Goal: Task Accomplishment & Management: Use online tool/utility

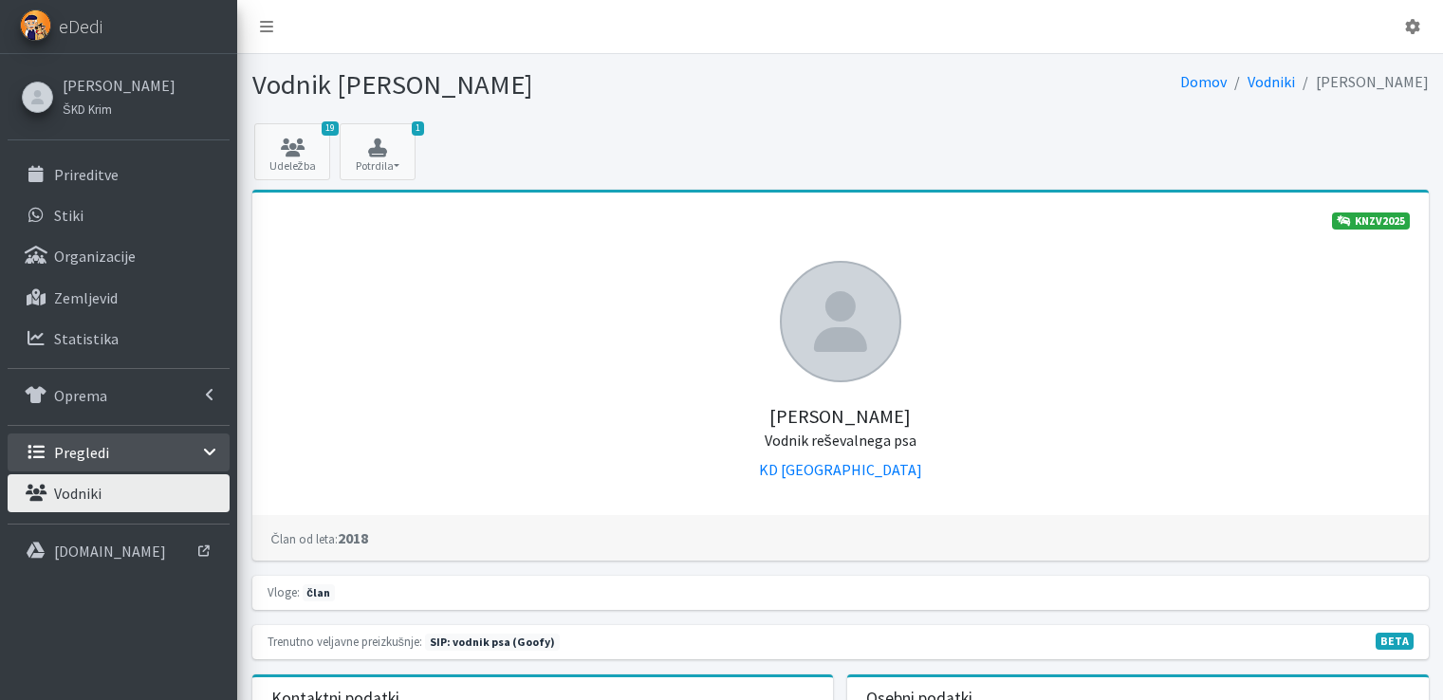
scroll to position [569, 0]
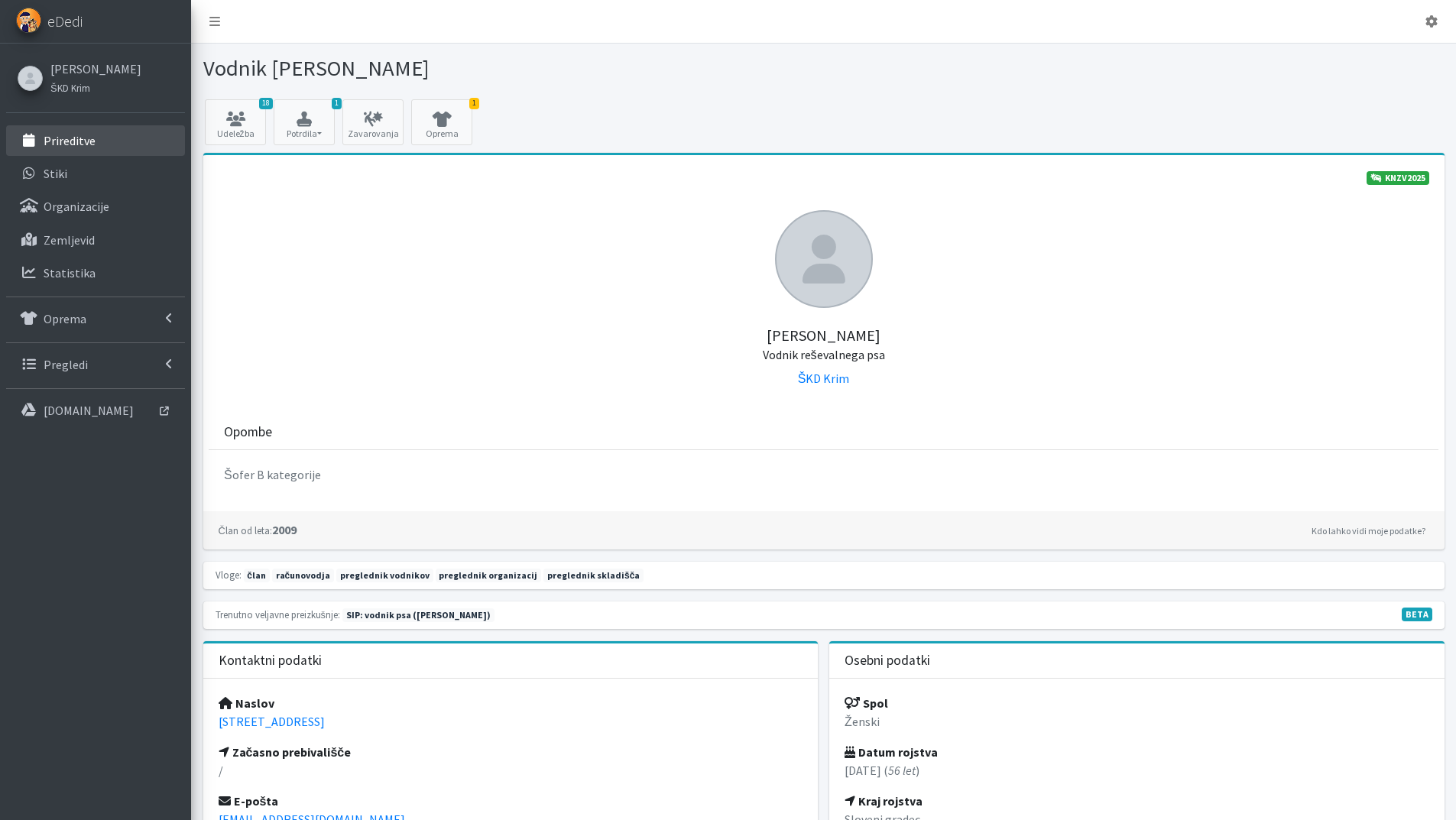
click at [67, 139] on p "Prireditve" at bounding box center [69, 140] width 52 height 15
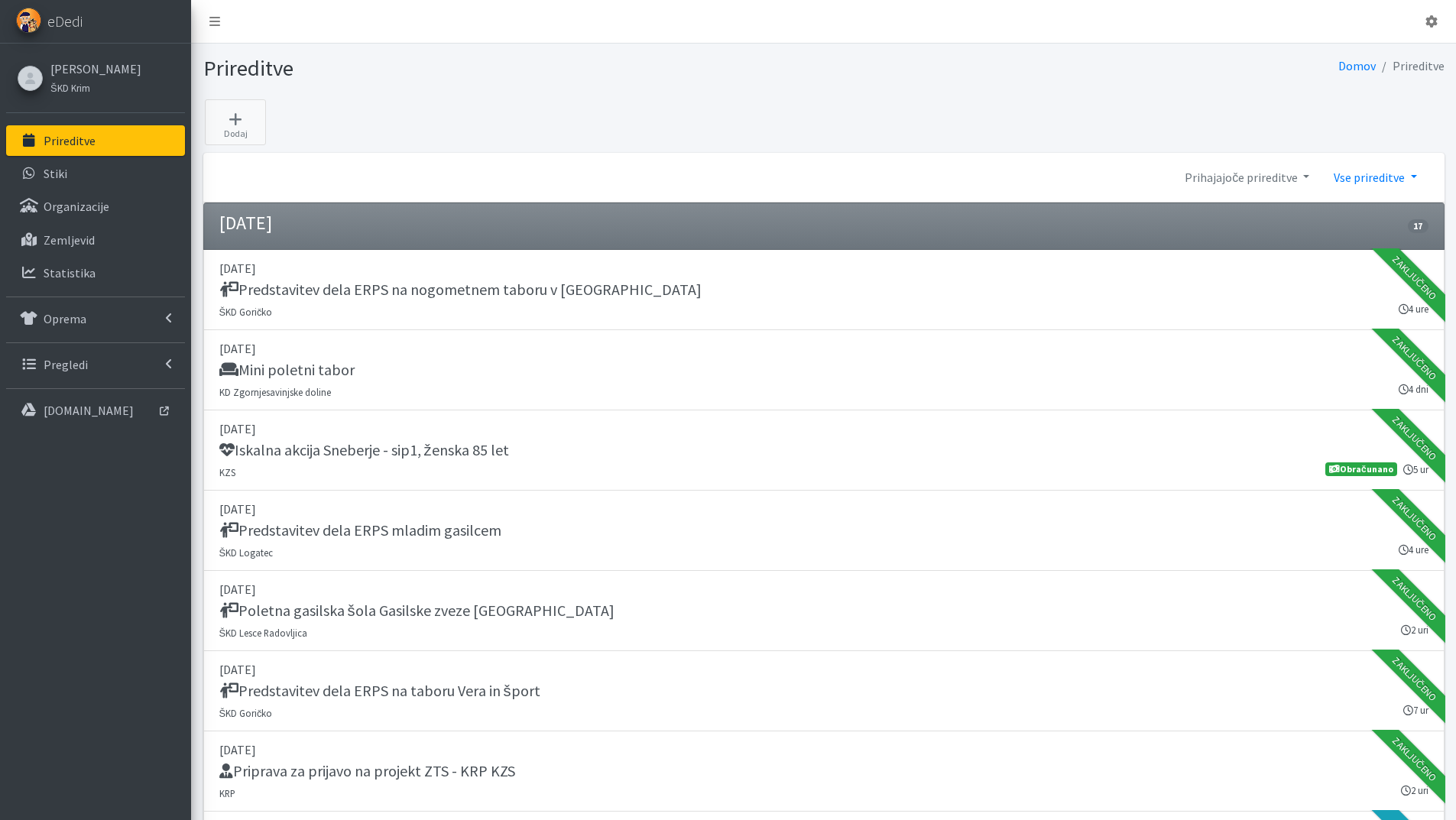
click at [1408, 172] on link "Vse prireditve" at bounding box center [1375, 177] width 107 height 31
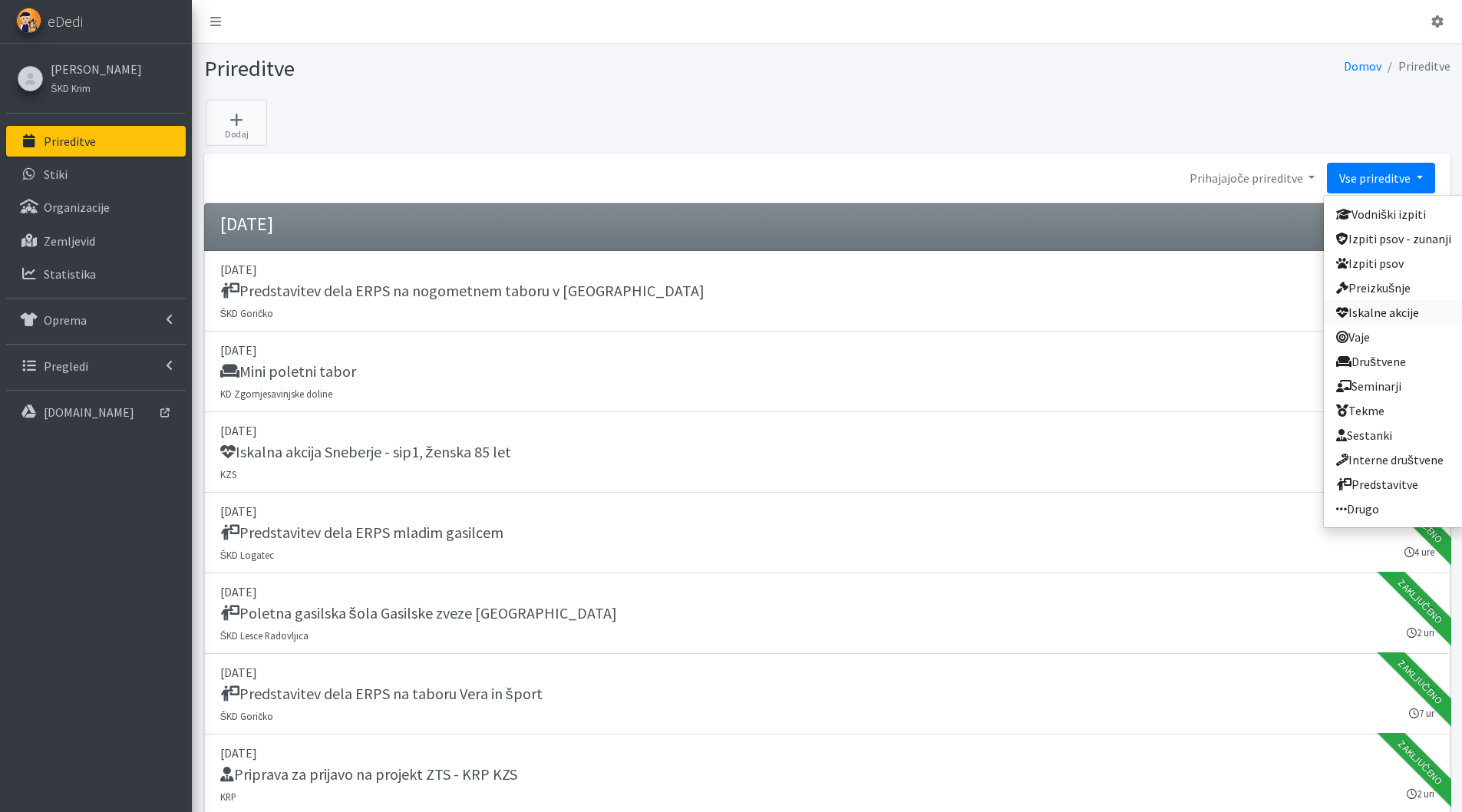
click at [1381, 314] on link "Iskalne akcije" at bounding box center [1393, 312] width 140 height 24
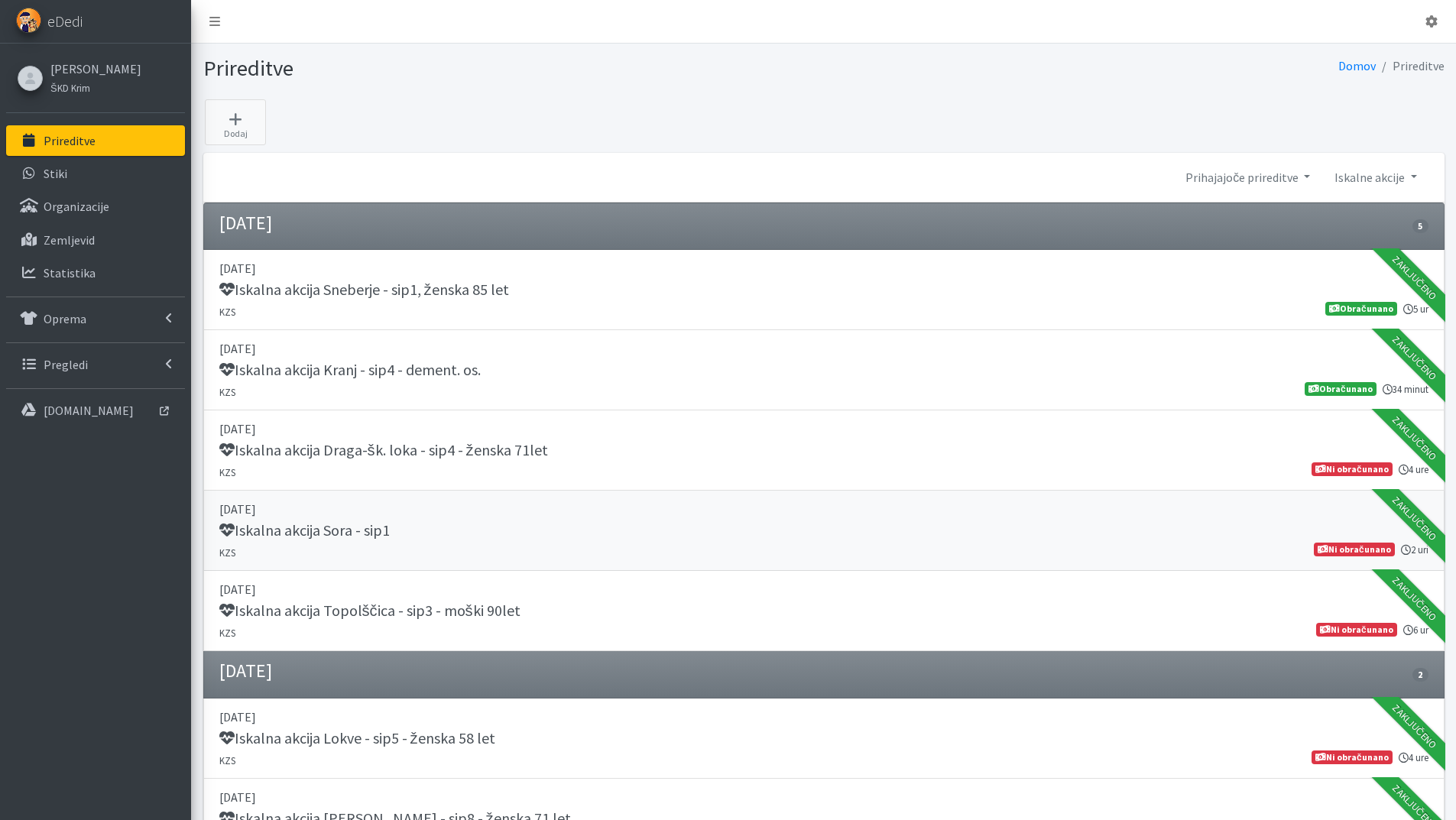
click at [353, 526] on h5 "Iskalna akcija Sora - sip1" at bounding box center [305, 530] width 171 height 19
click at [511, 603] on h5 "Iskalna akcija Topolščica - sip3 - moški 90let" at bounding box center [370, 611] width 301 height 19
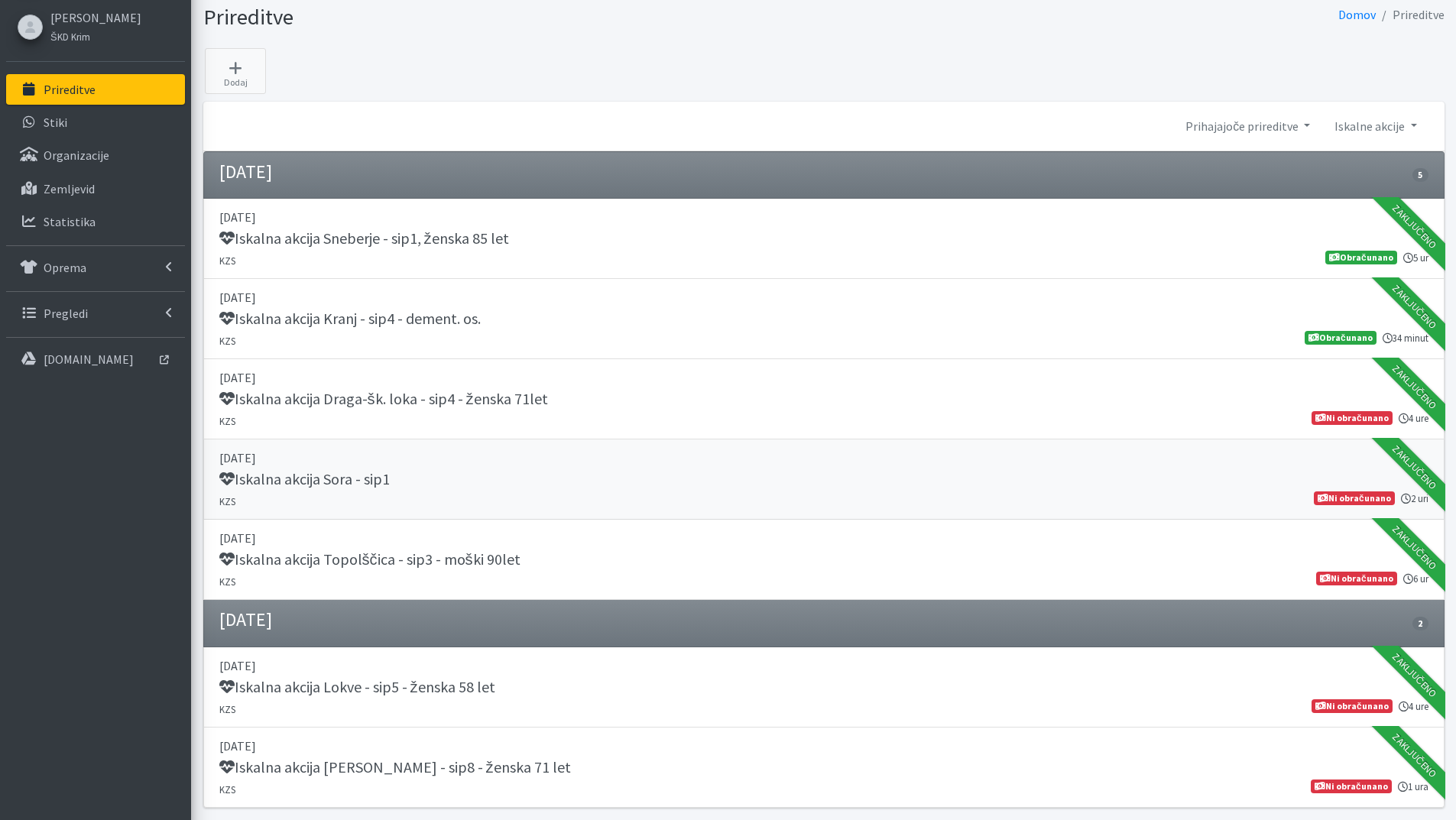
scroll to position [95, 0]
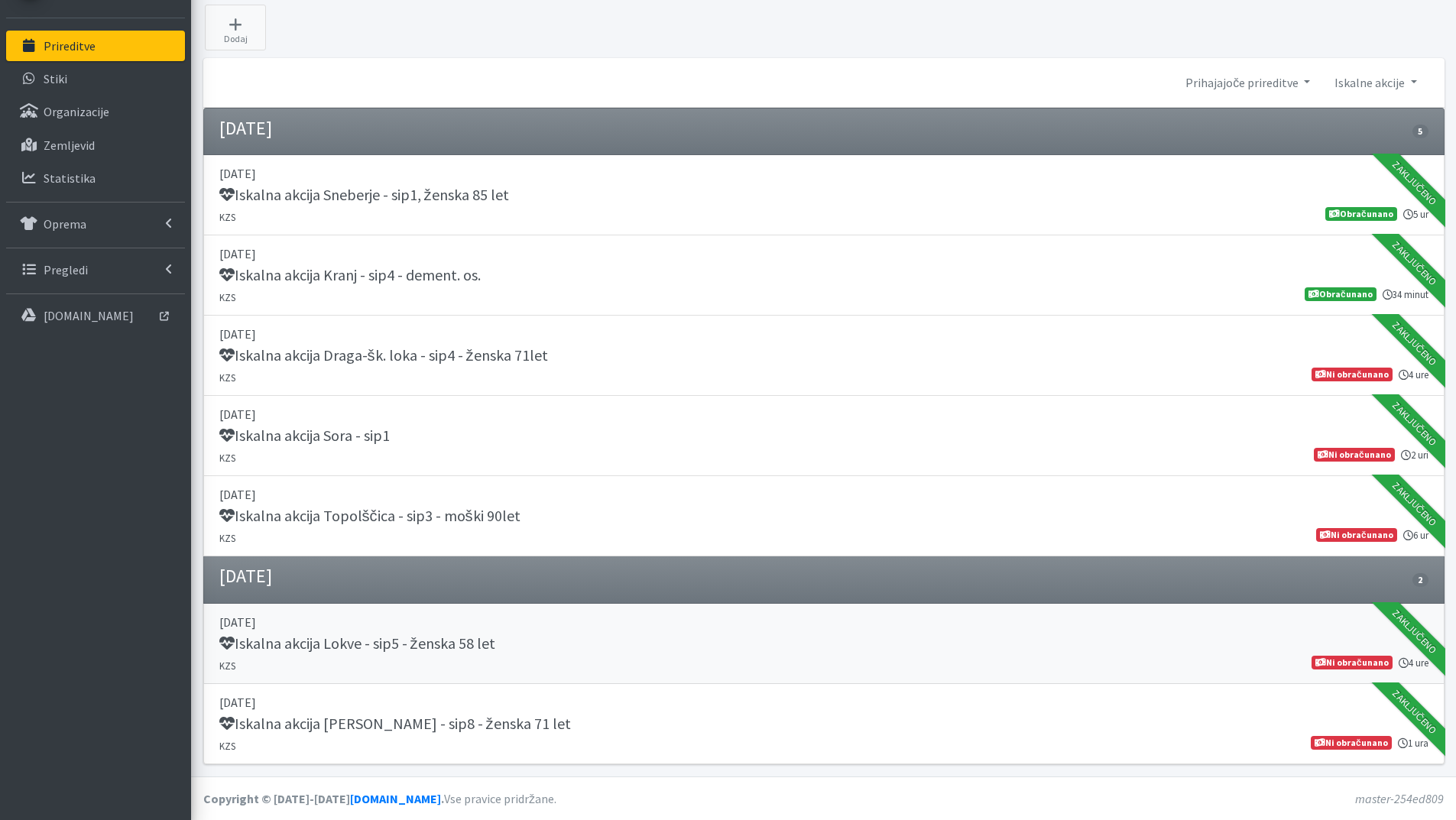
click at [417, 639] on h5 "Iskalna akcija Lokve - sip5 - ženska 58 let" at bounding box center [357, 643] width 276 height 19
click at [467, 718] on h5 "Iskalna akcija Močile - Črnomelj - sip8 - ženska 71 let" at bounding box center [395, 723] width 351 height 19
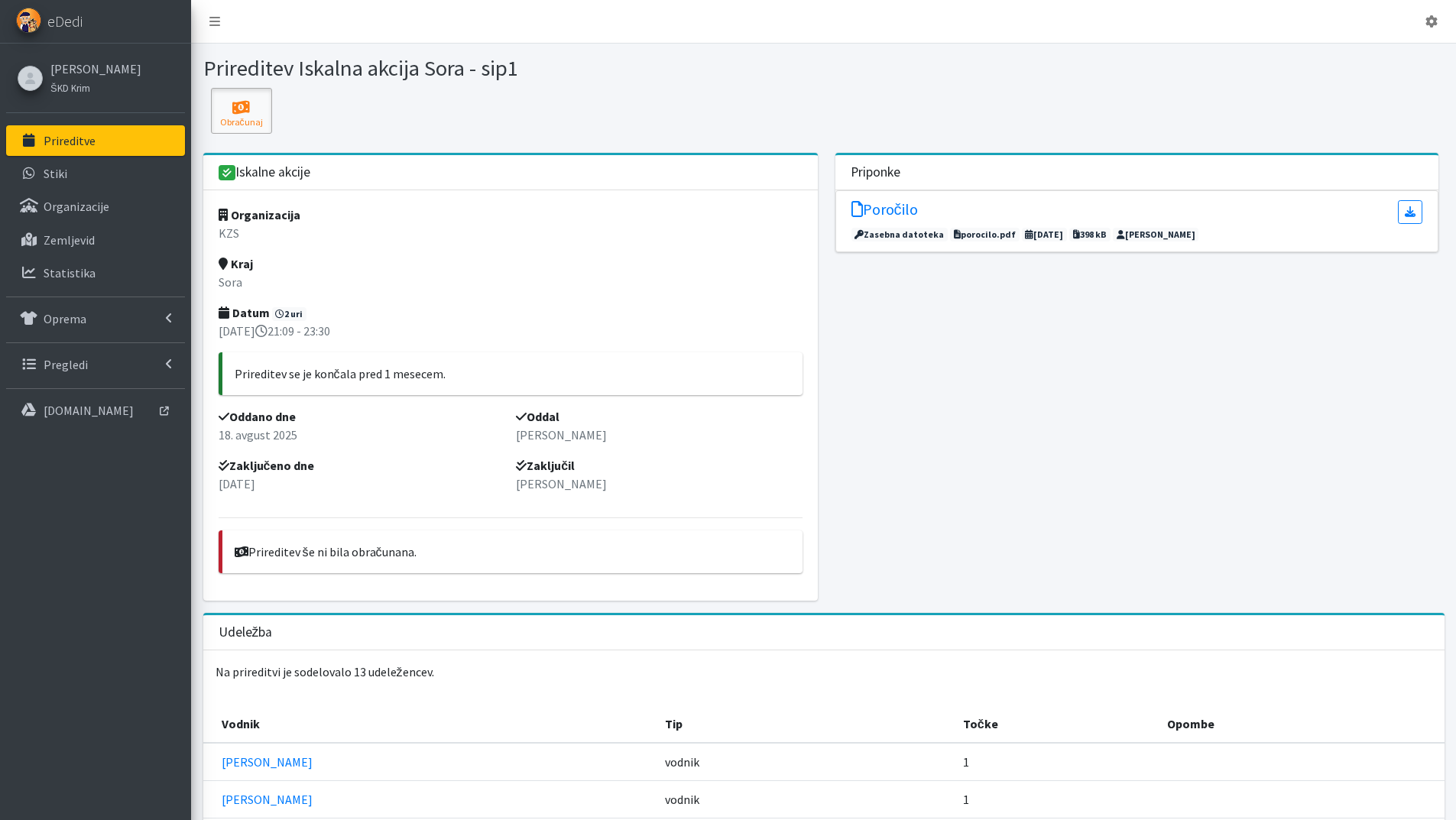
click at [230, 110] on icon at bounding box center [242, 107] width 52 height 15
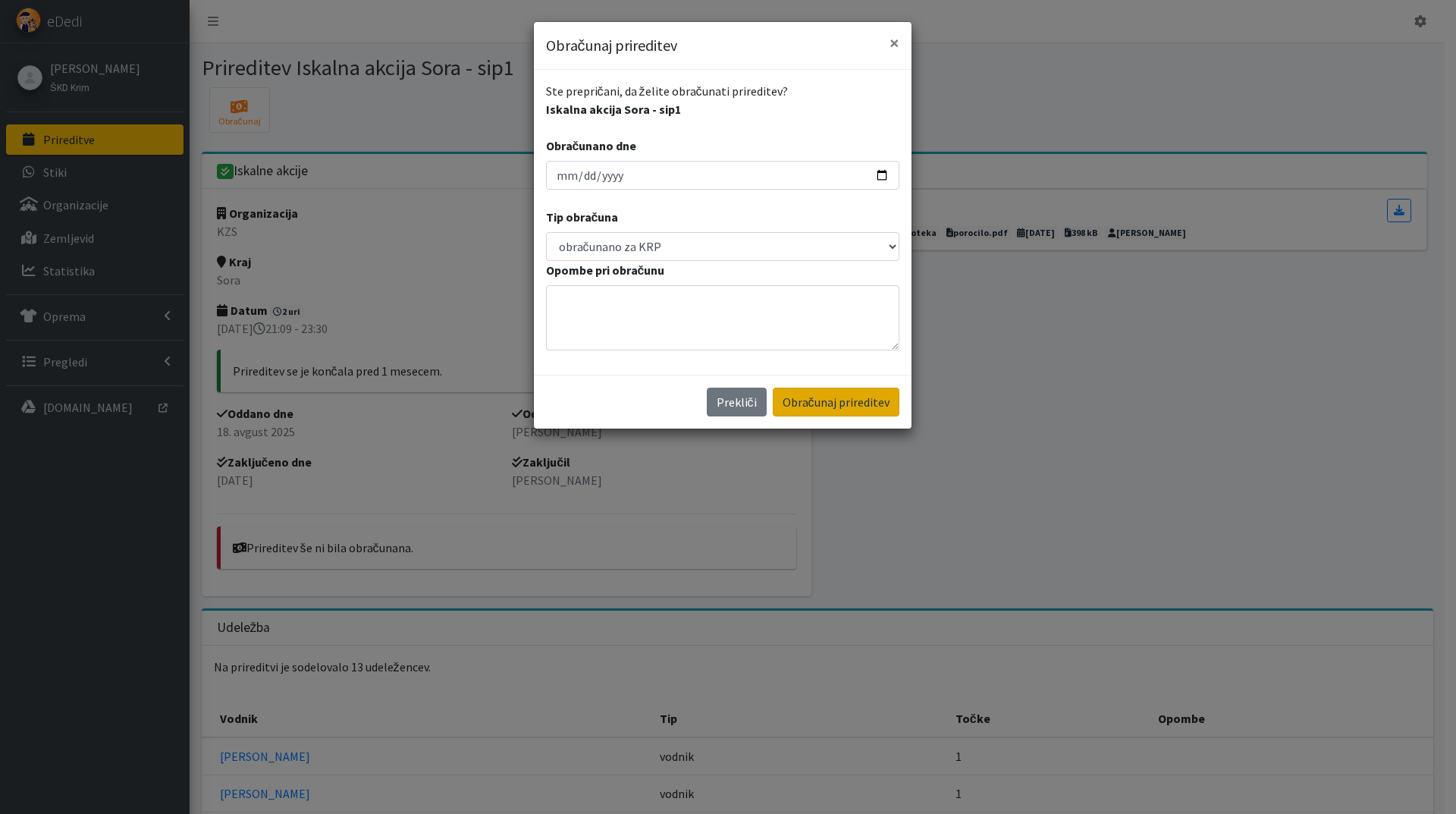
click at [814, 397] on button "Obračunaj prireditev" at bounding box center [836, 402] width 126 height 29
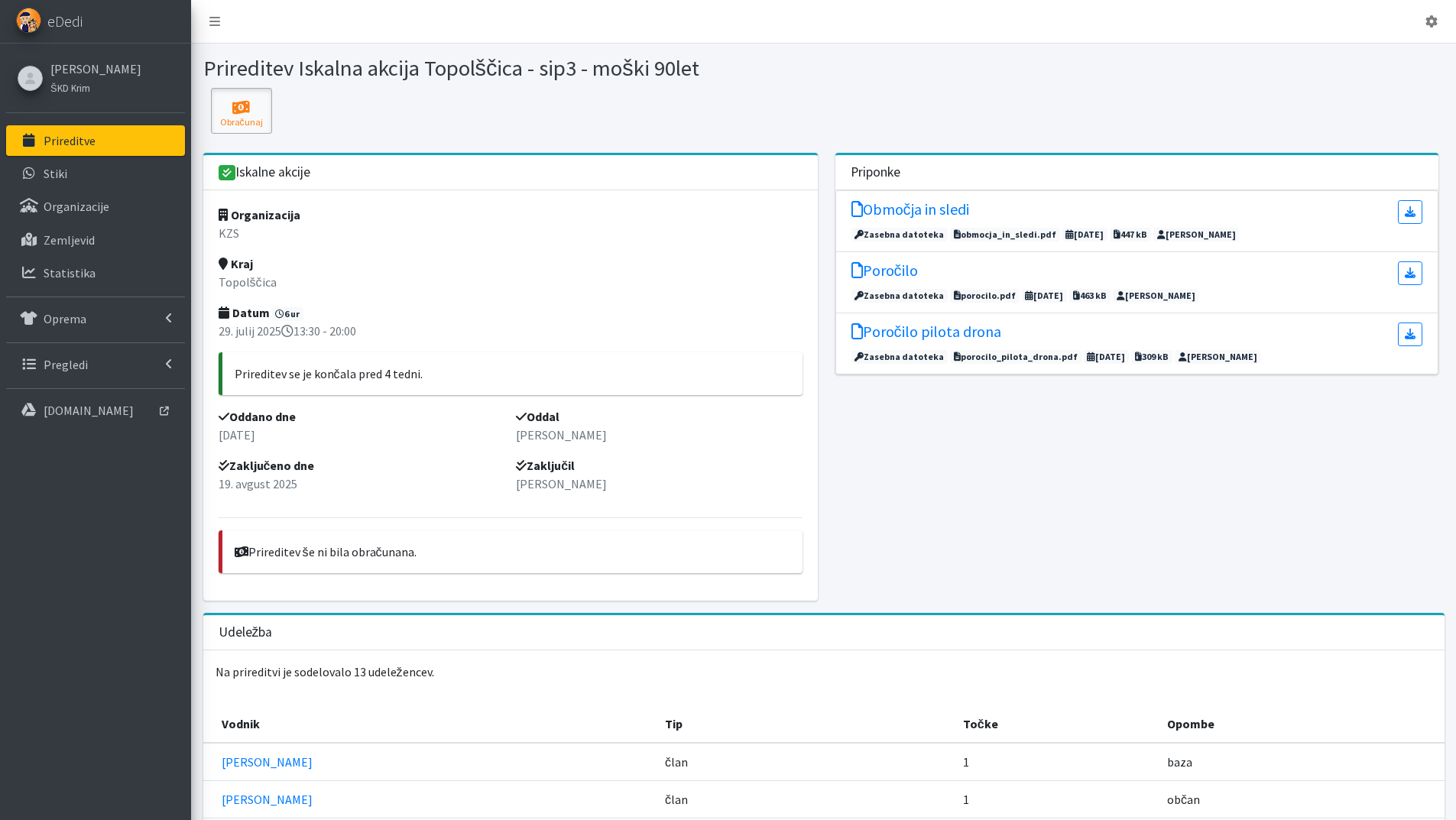
click at [249, 106] on icon at bounding box center [242, 107] width 52 height 15
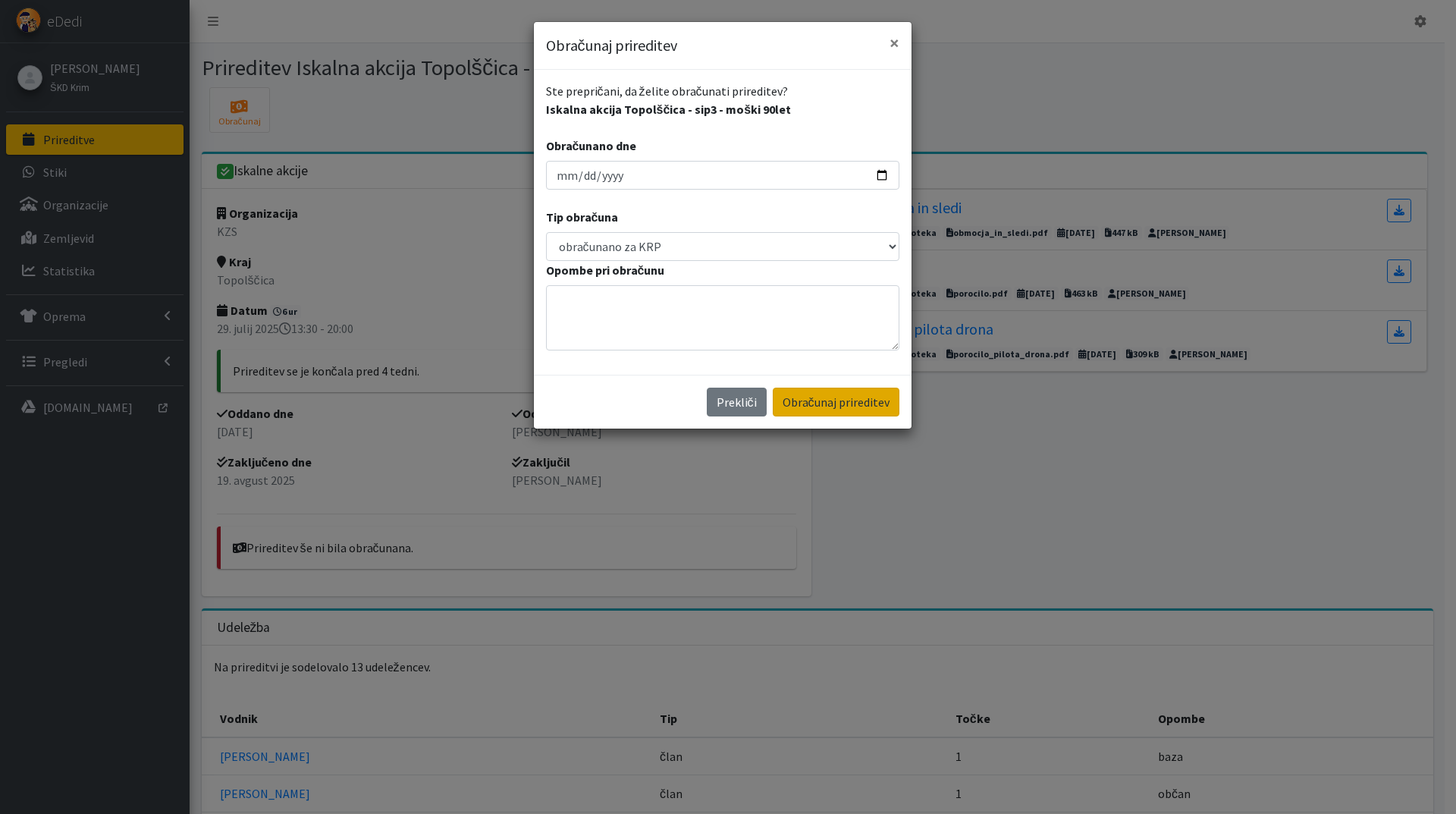
click at [820, 401] on button "Obračunaj prireditev" at bounding box center [836, 402] width 126 height 29
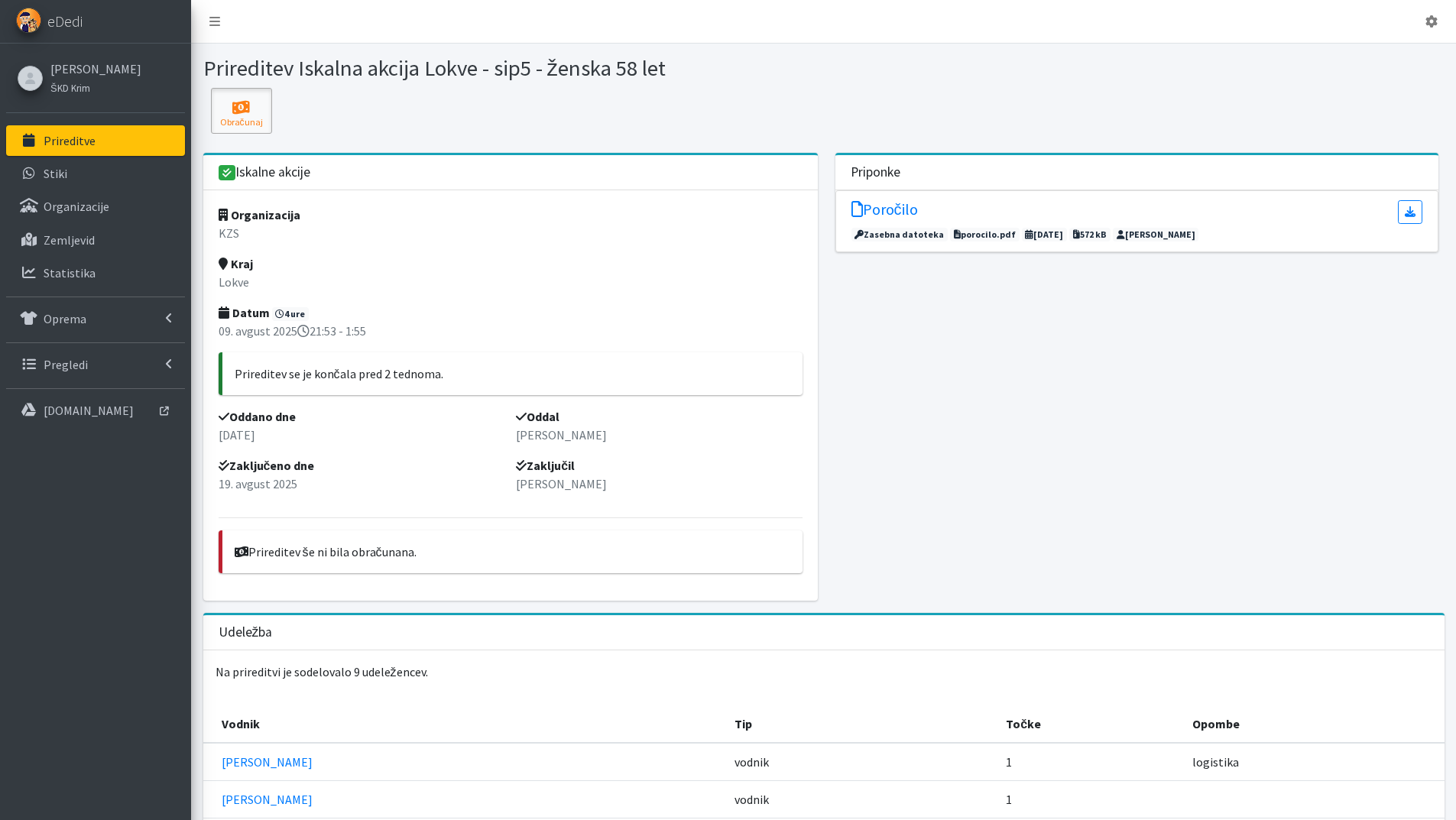
click at [246, 106] on icon at bounding box center [242, 107] width 52 height 15
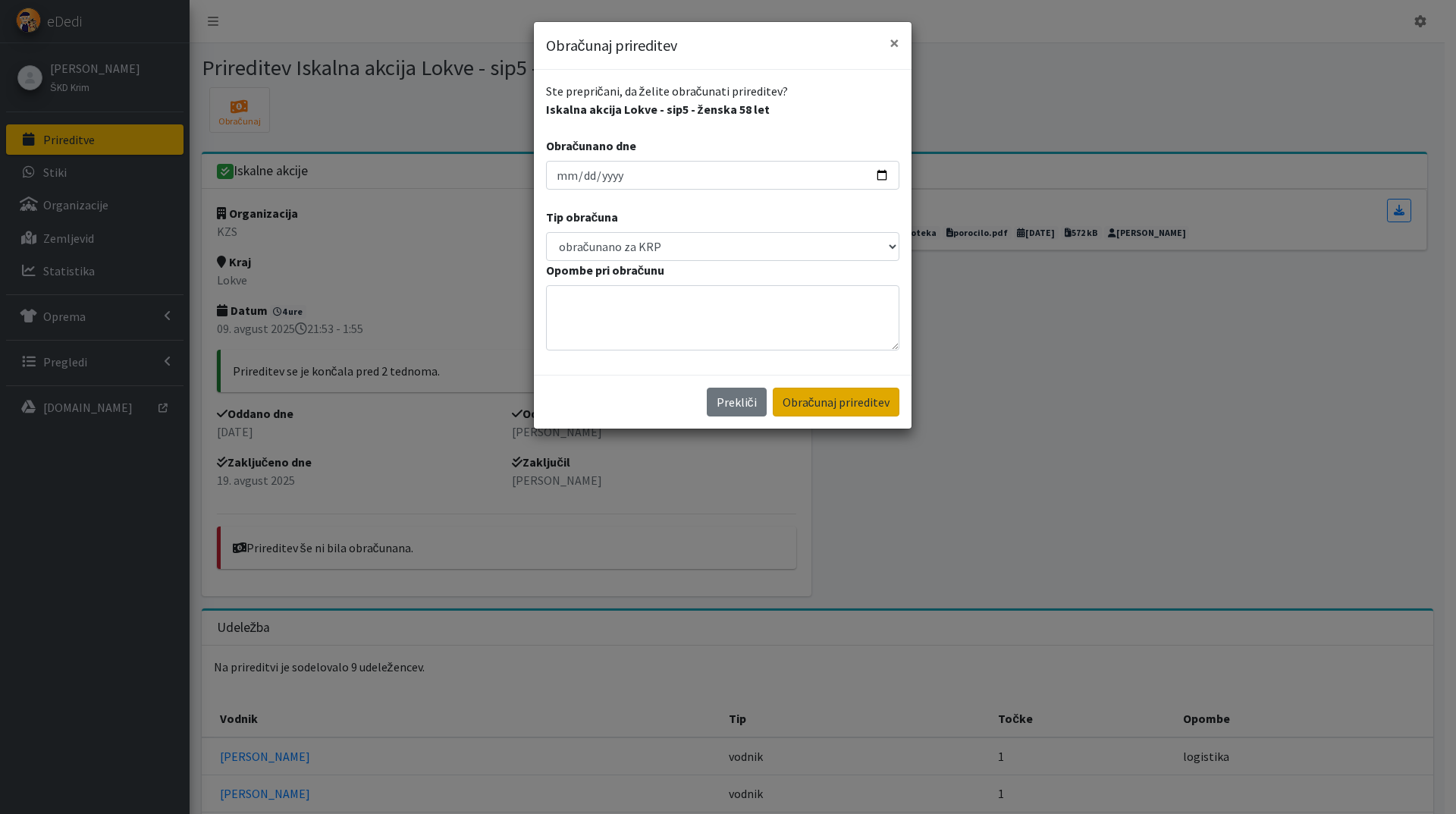
click at [817, 398] on button "Obračunaj prireditev" at bounding box center [836, 402] width 126 height 29
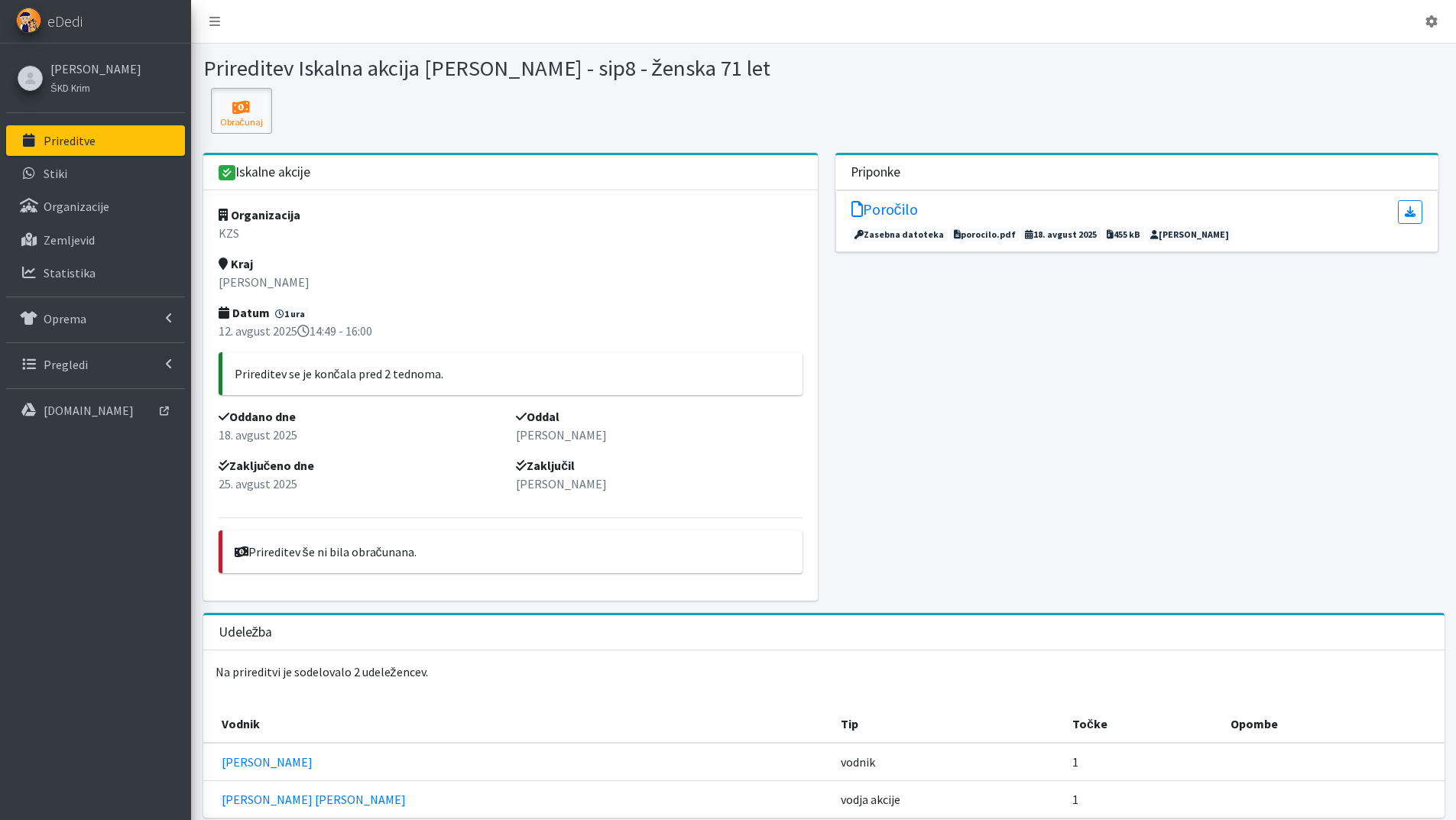
click at [246, 105] on icon at bounding box center [242, 107] width 52 height 15
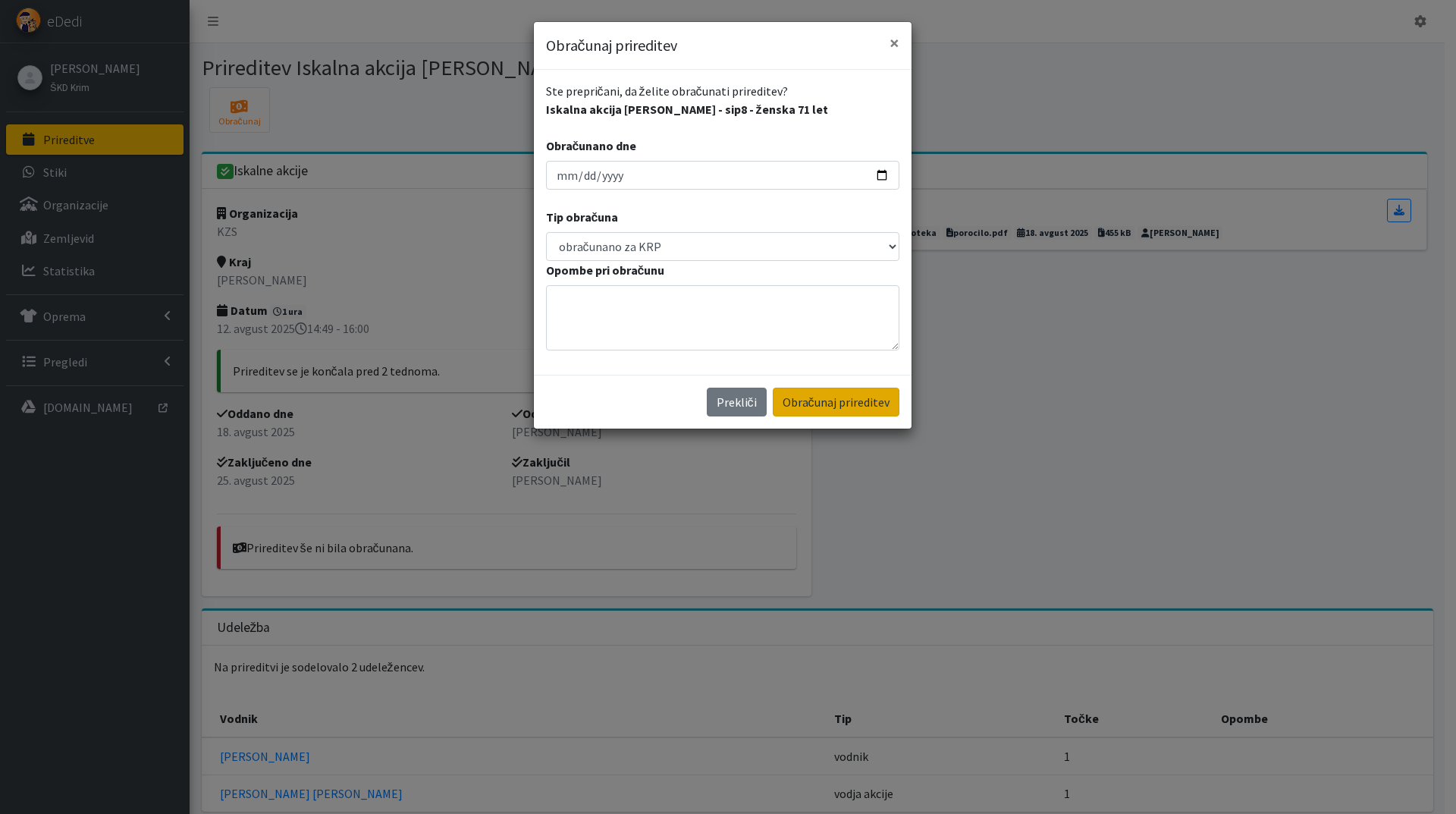
click at [820, 401] on button "Obračunaj prireditev" at bounding box center [836, 402] width 126 height 29
